Goal: Information Seeking & Learning: Learn about a topic

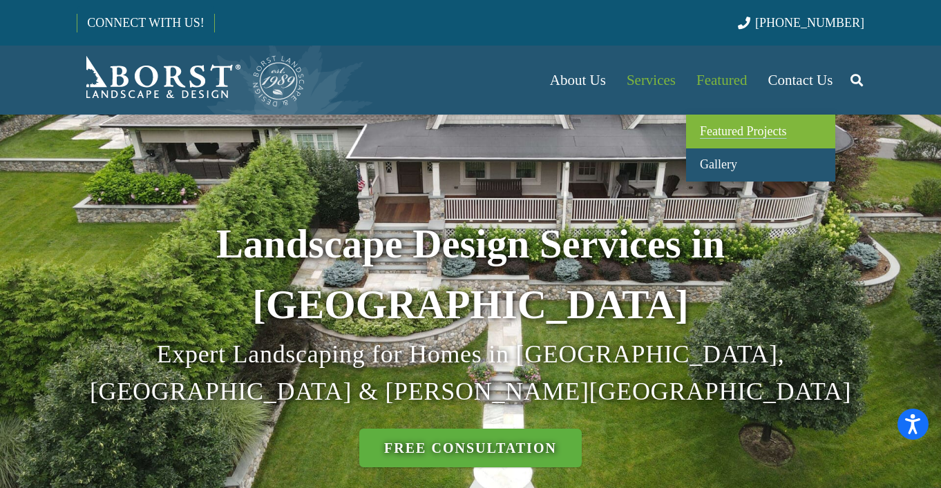
click at [711, 132] on span "Featured Projects" at bounding box center [743, 131] width 86 height 14
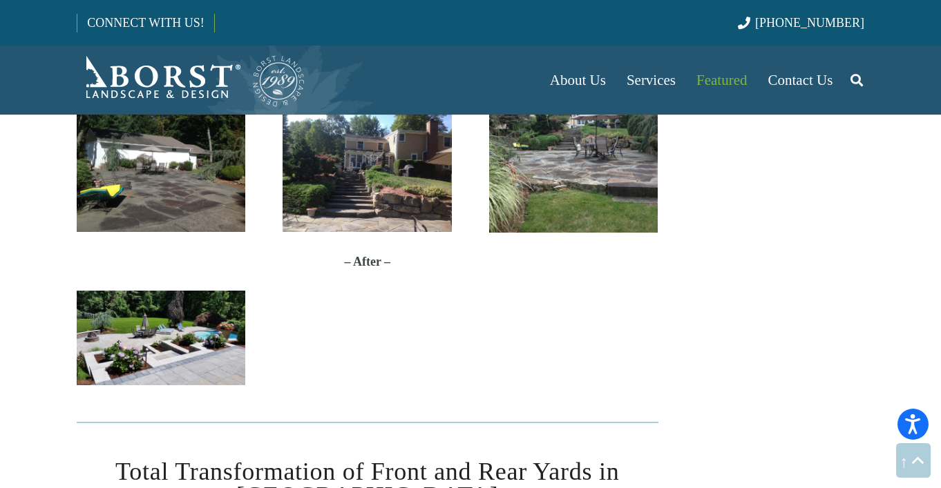
scroll to position [1629, 0]
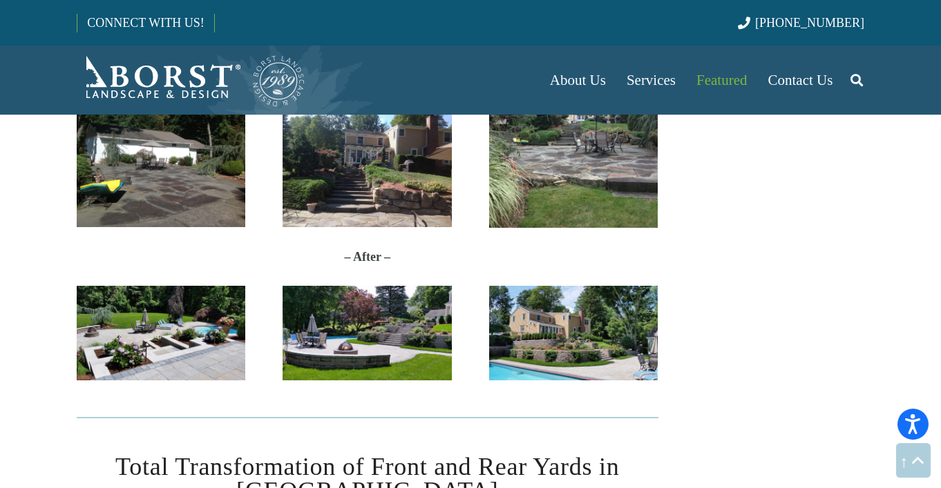
click at [142, 327] on img "2017-06-27-11.43.00" at bounding box center [161, 333] width 169 height 95
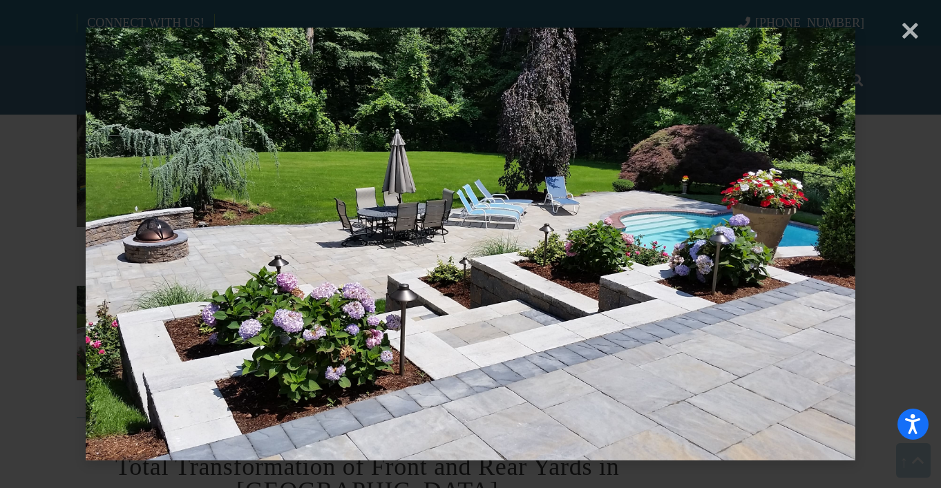
click at [910, 50] on div "× Loading..." at bounding box center [470, 244] width 941 height 488
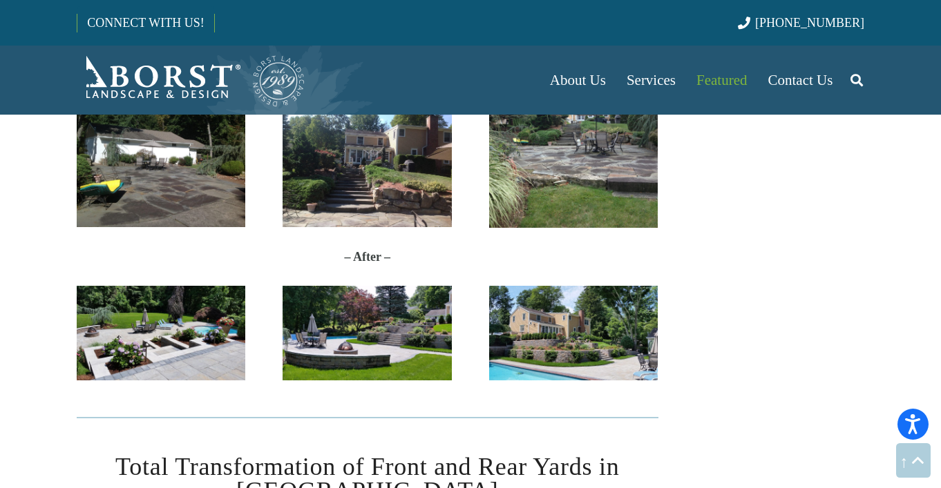
click at [407, 340] on img "20170627_114134" at bounding box center [366, 333] width 169 height 95
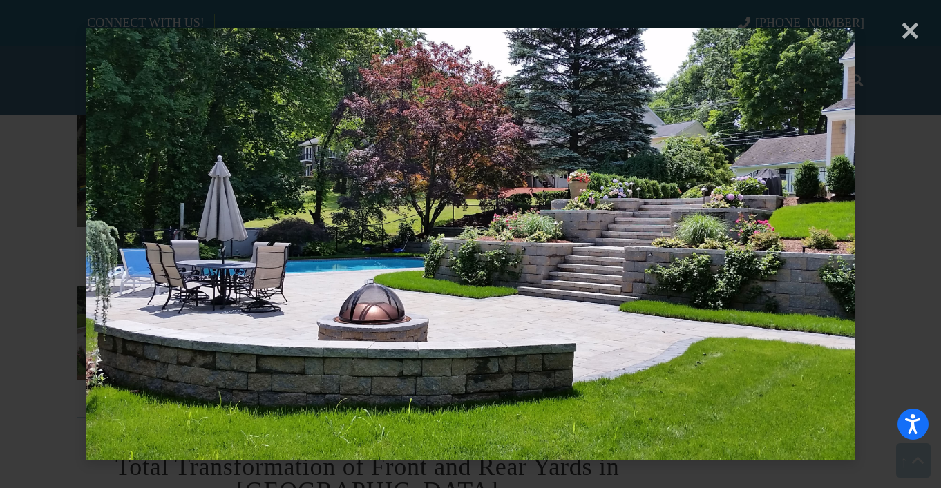
click at [909, 38] on div "× Loading..." at bounding box center [470, 244] width 941 height 488
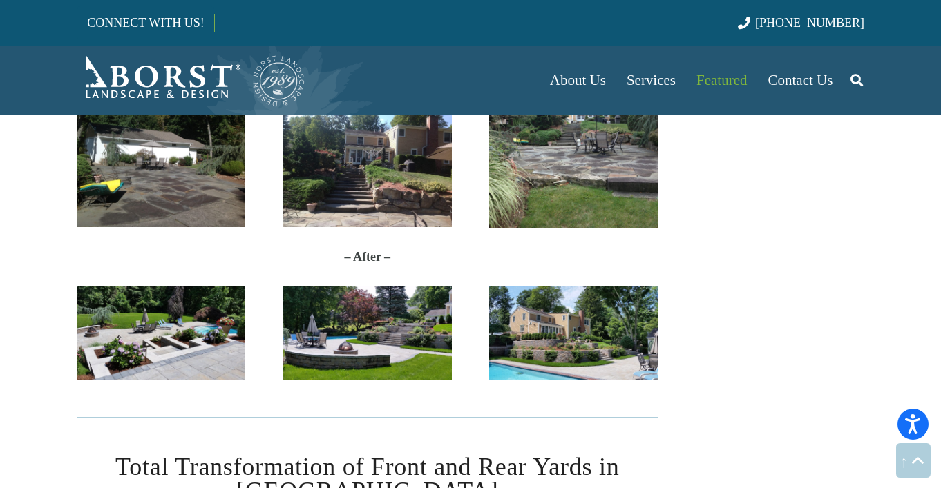
click at [633, 309] on img "20170627_114212" at bounding box center [573, 333] width 169 height 95
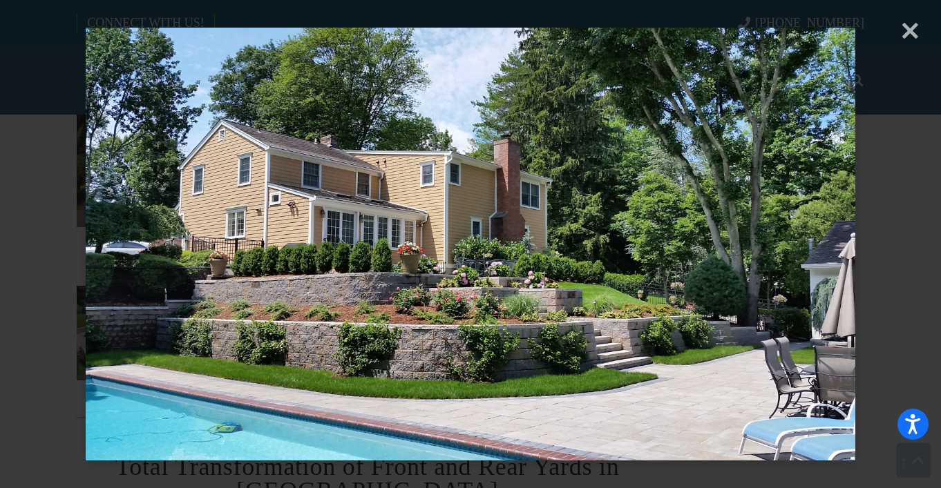
click at [910, 33] on div "× Loading..." at bounding box center [470, 244] width 941 height 488
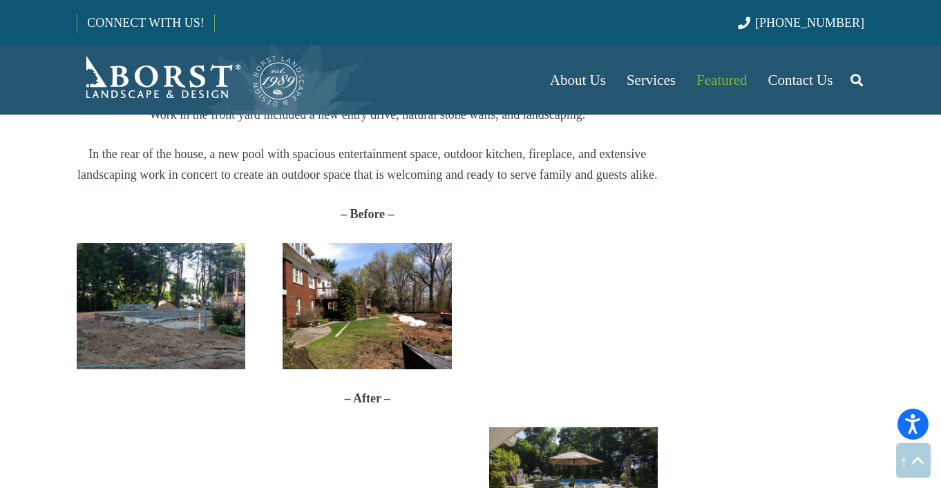
scroll to position [2406, 0]
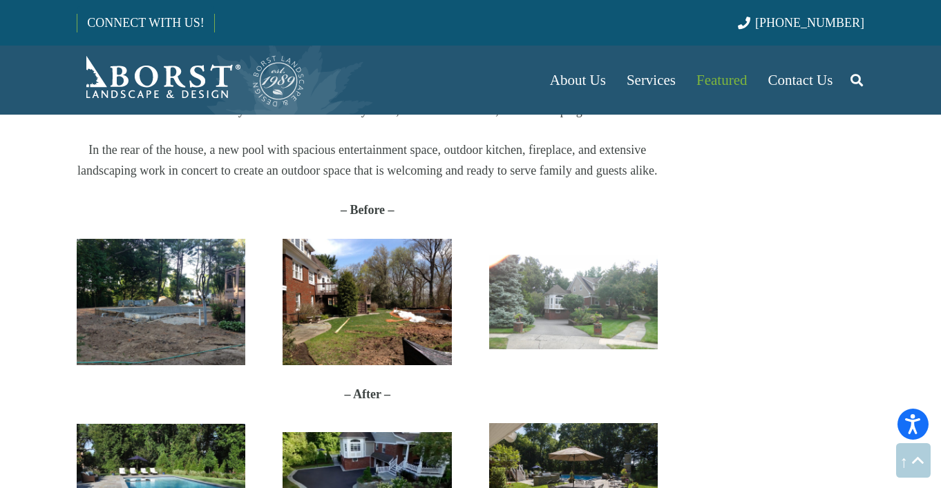
click at [178, 307] on img "Oradell-Before1" at bounding box center [161, 302] width 169 height 126
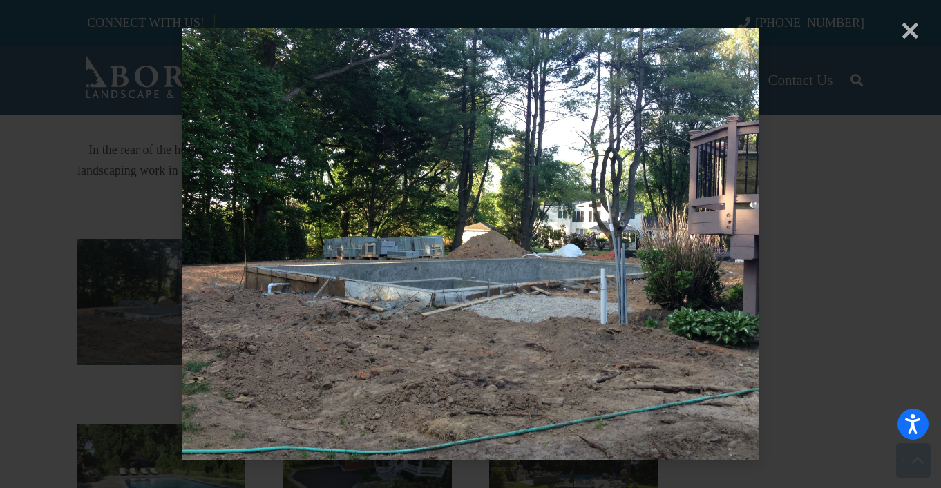
click at [918, 35] on div "× Loading..." at bounding box center [470, 244] width 941 height 488
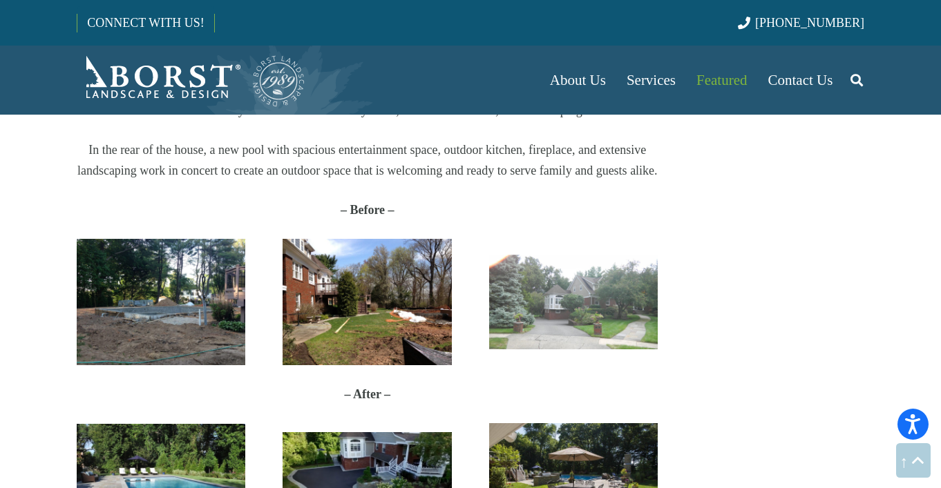
click at [406, 258] on img "Oradell-Before2" at bounding box center [366, 302] width 169 height 126
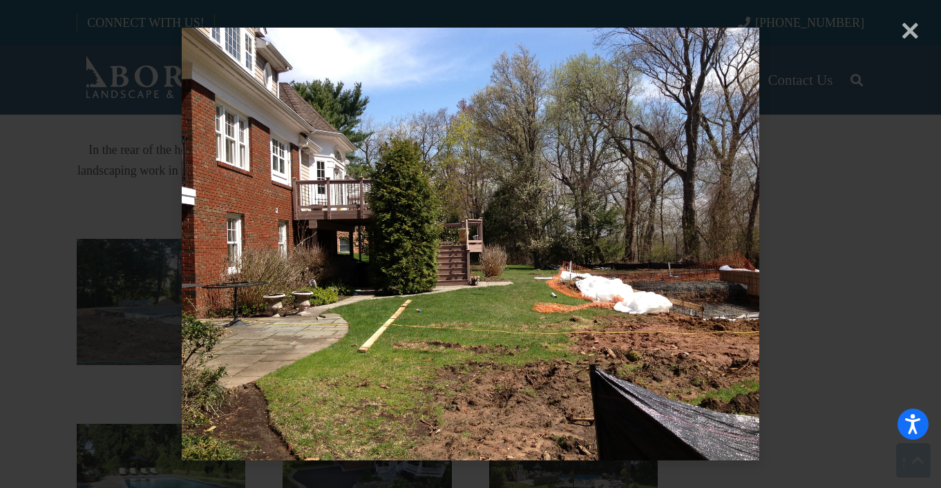
click at [913, 30] on div "× Loading..." at bounding box center [470, 244] width 941 height 488
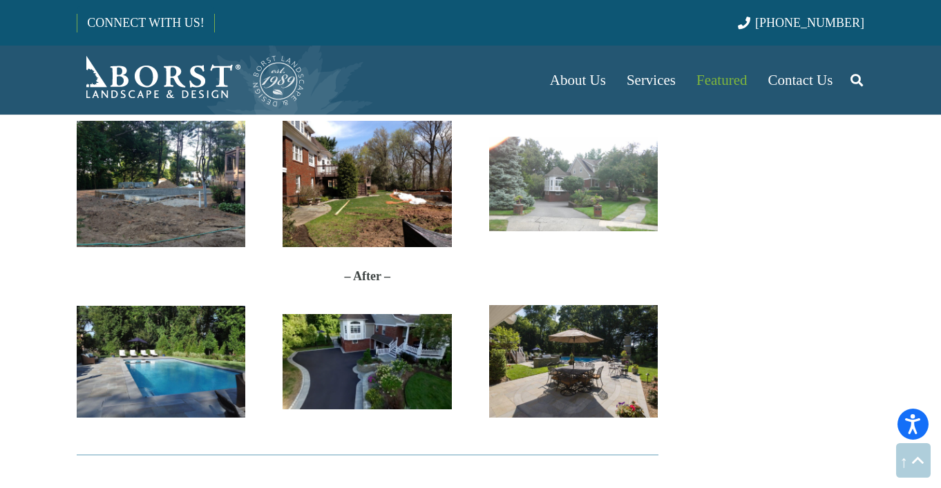
scroll to position [2537, 0]
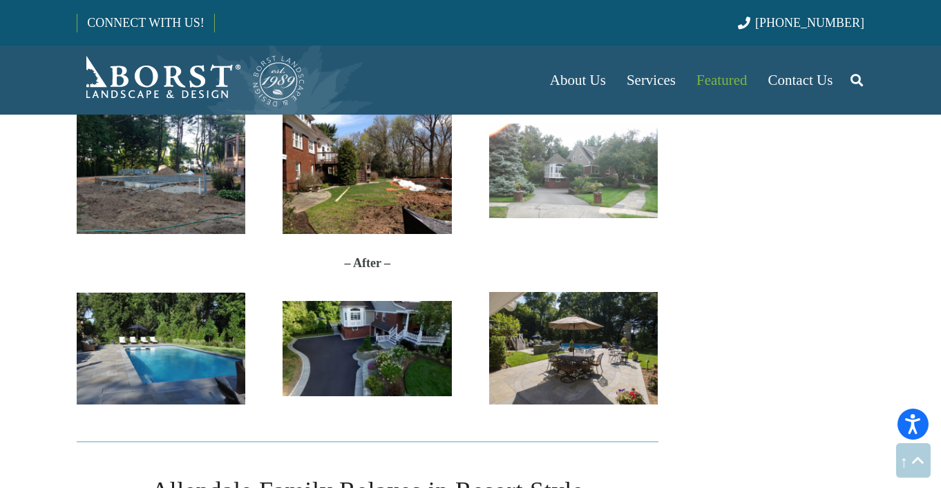
click at [171, 344] on img "Oradell" at bounding box center [161, 349] width 169 height 112
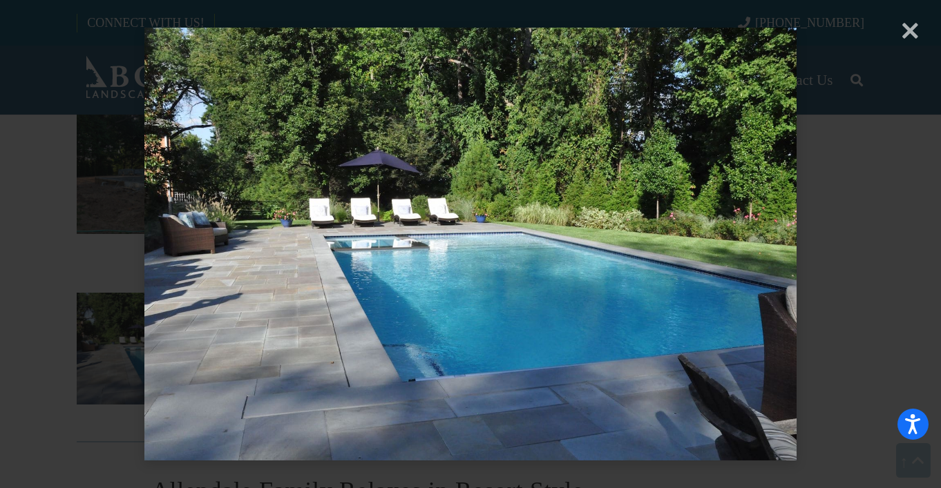
click at [913, 29] on div "× Loading..." at bounding box center [470, 244] width 941 height 488
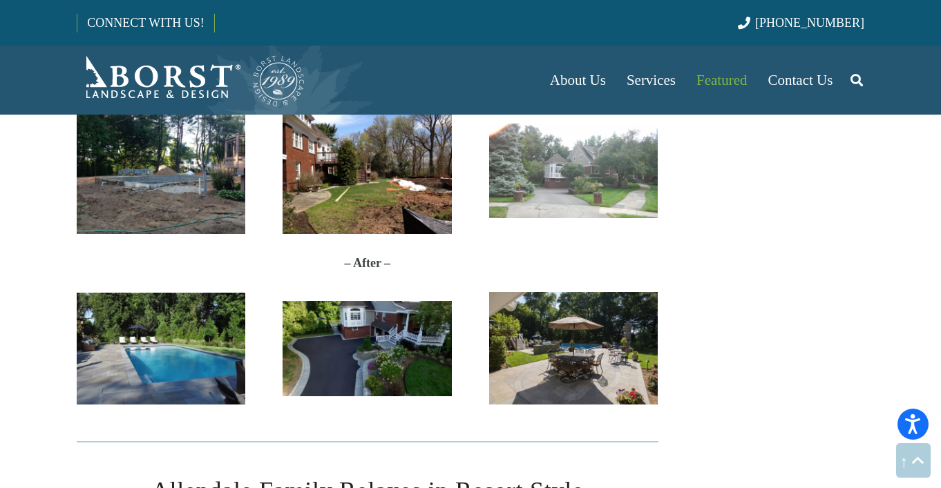
click at [593, 325] on img "photo_2018-04-13_14-04-52" at bounding box center [573, 348] width 169 height 113
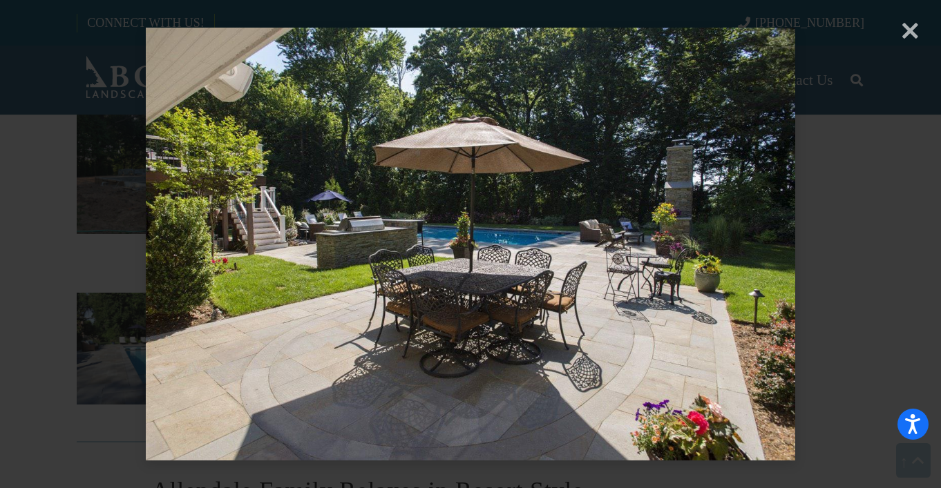
click at [918, 31] on div "× Loading..." at bounding box center [470, 244] width 941 height 488
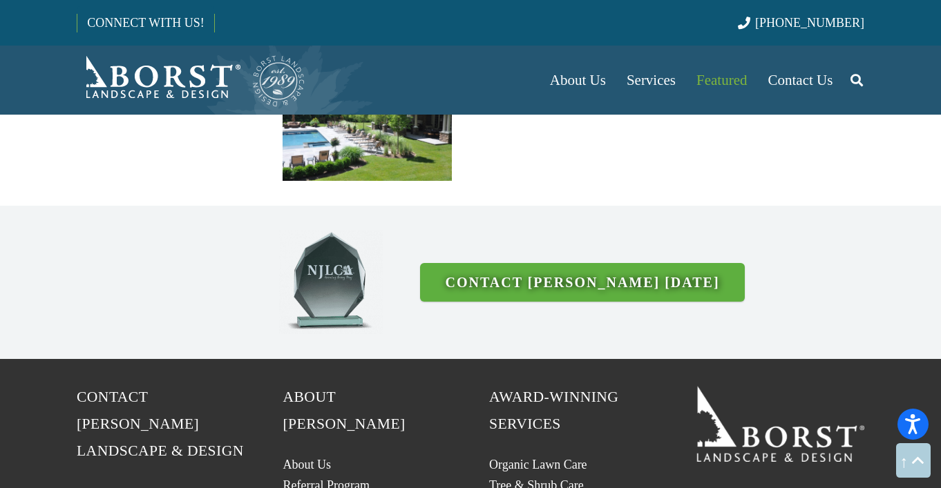
scroll to position [3591, 0]
